Goal: Information Seeking & Learning: Learn about a topic

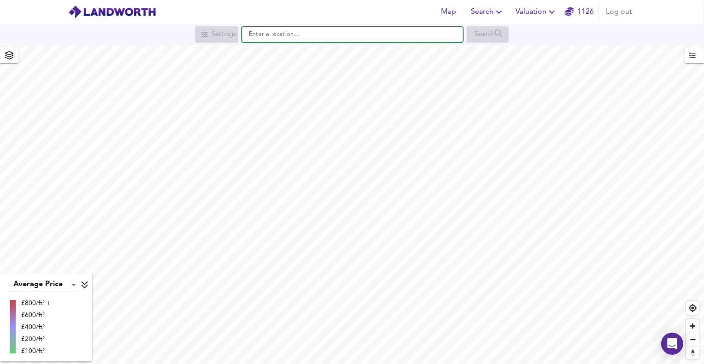
click at [344, 36] on input "text" at bounding box center [352, 35] width 221 height 16
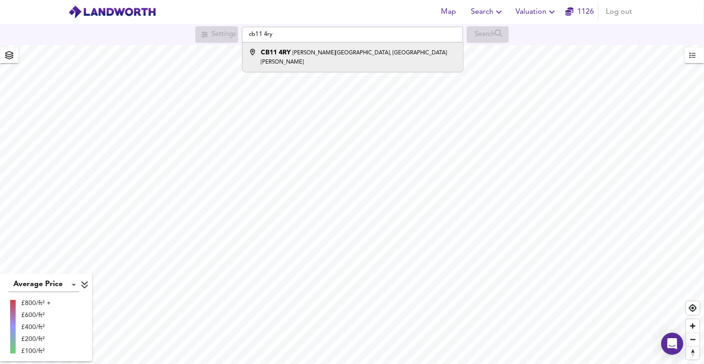
click at [333, 52] on small "[PERSON_NAME][GEOGRAPHIC_DATA], [GEOGRAPHIC_DATA][PERSON_NAME]" at bounding box center [354, 57] width 186 height 15
type input "[PERSON_NAME][STREET_ADDRESS][PERSON_NAME]"
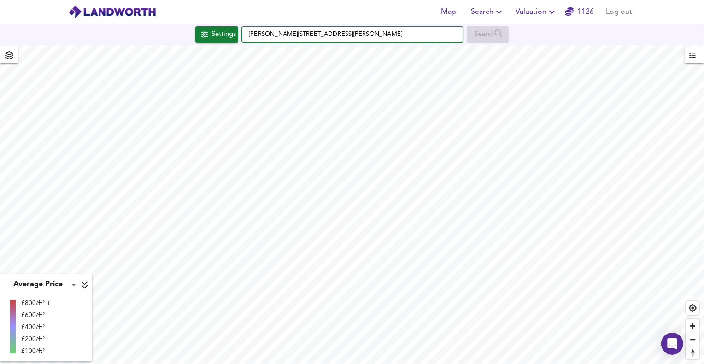
click at [399, 35] on input "[PERSON_NAME][STREET_ADDRESS][PERSON_NAME]" at bounding box center [352, 35] width 221 height 16
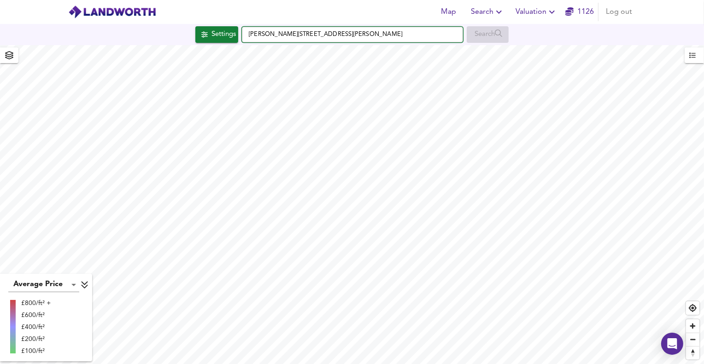
click at [399, 33] on input "[PERSON_NAME][STREET_ADDRESS][PERSON_NAME]" at bounding box center [352, 35] width 221 height 16
drag, startPoint x: 396, startPoint y: 34, endPoint x: 356, endPoint y: 36, distance: 39.7
click at [356, 36] on input "[PERSON_NAME][STREET_ADDRESS][PERSON_NAME]" at bounding box center [352, 35] width 221 height 16
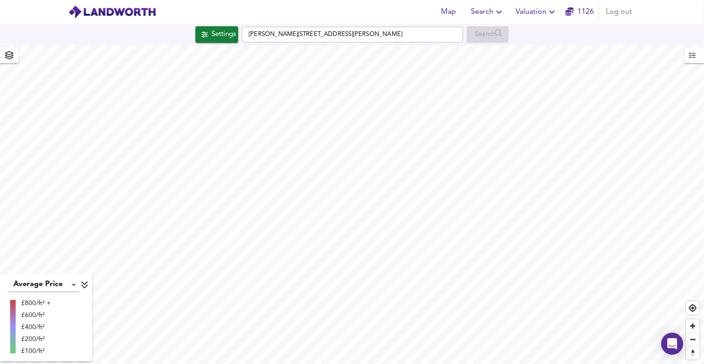
checkbox input "false"
checkbox input "true"
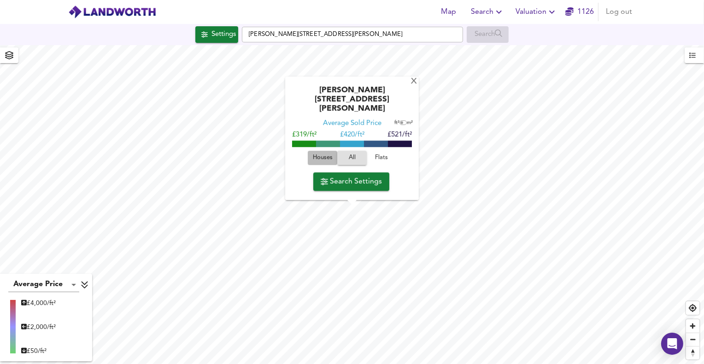
click at [321, 155] on span "Houses" at bounding box center [322, 158] width 25 height 11
